Goal: Check status: Check status

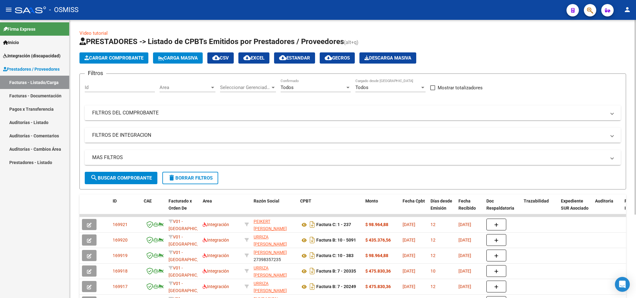
click at [124, 133] on mat-panel-title "FILTROS DE INTEGRACION" at bounding box center [349, 135] width 514 height 7
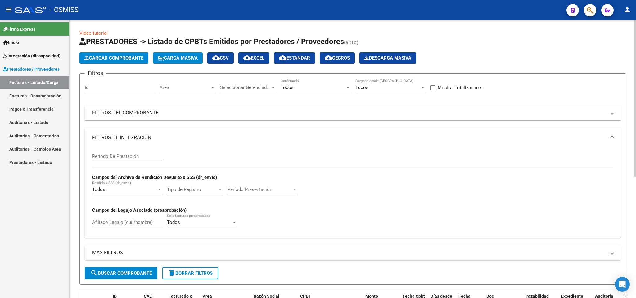
click at [123, 157] on input "Período De Prestación" at bounding box center [127, 157] width 70 height 6
type input "202508"
click at [135, 223] on input "Afiliado Legajo (cuil/nombre)" at bounding box center [127, 223] width 70 height 6
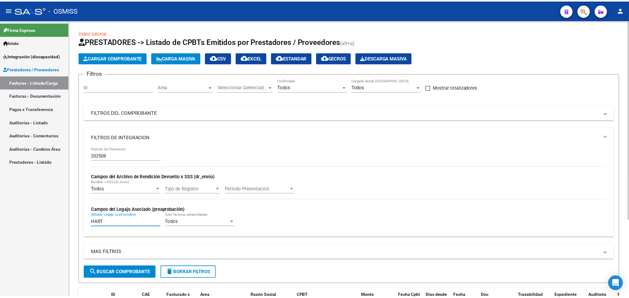
scroll to position [106, 0]
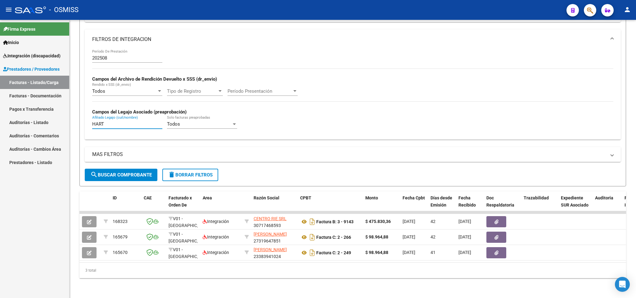
type input "HART"
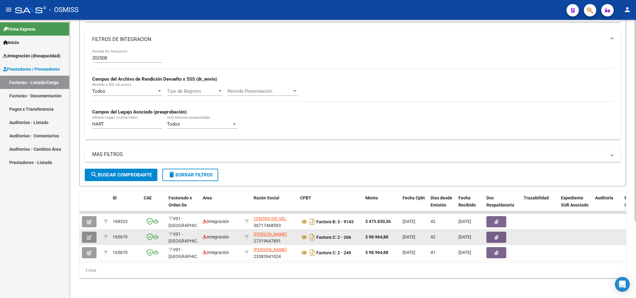
click at [88, 235] on span "button" at bounding box center [89, 238] width 5 height 6
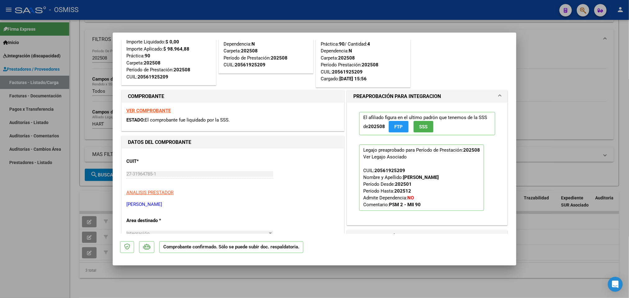
scroll to position [233, 0]
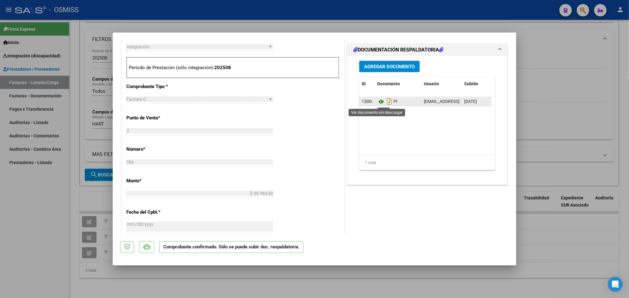
click at [377, 102] on icon at bounding box center [381, 101] width 8 height 7
click at [377, 101] on icon at bounding box center [381, 101] width 8 height 7
drag, startPoint x: 28, startPoint y: 257, endPoint x: 66, endPoint y: 254, distance: 38.0
click at [29, 257] on div at bounding box center [314, 149] width 629 height 298
type input "$ 0,00"
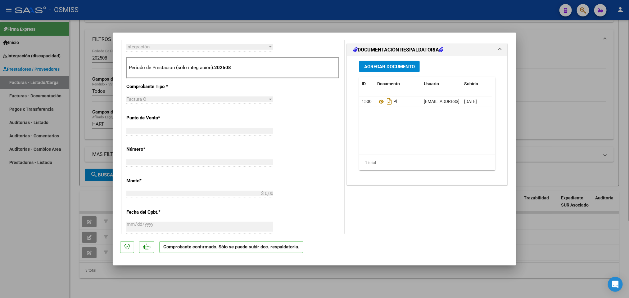
scroll to position [0, 0]
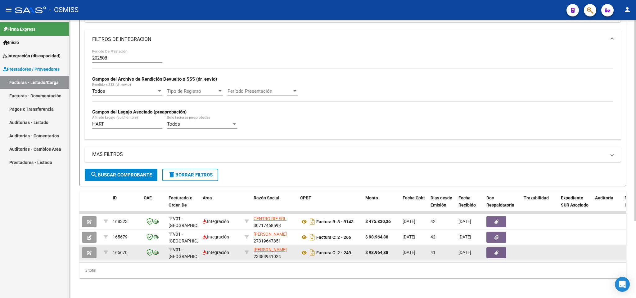
click at [90, 251] on icon "button" at bounding box center [89, 253] width 5 height 5
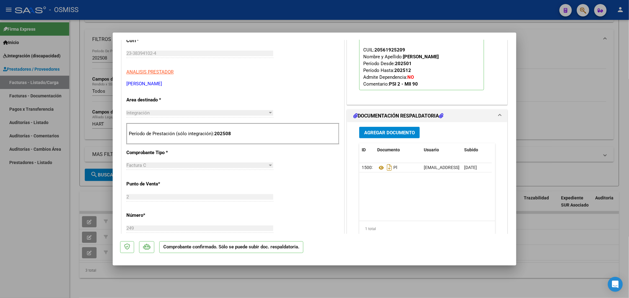
scroll to position [186, 0]
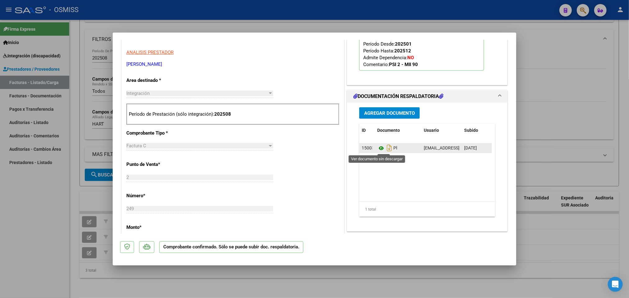
click at [377, 150] on icon at bounding box center [381, 148] width 8 height 7
click at [34, 214] on div at bounding box center [314, 149] width 629 height 298
type input "$ 0,00"
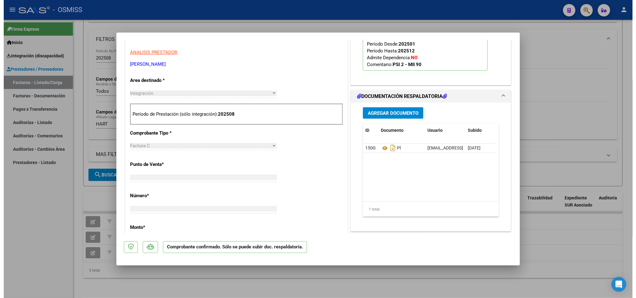
scroll to position [0, 0]
